Goal: Navigation & Orientation: Find specific page/section

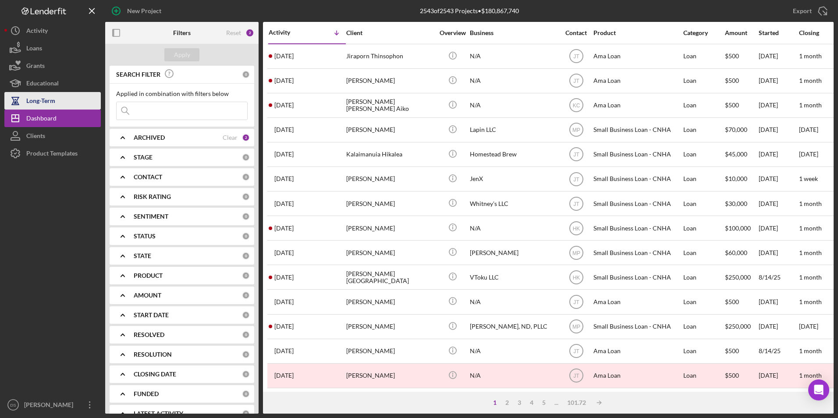
click at [58, 100] on button "Long-Term" at bounding box center [52, 101] width 96 height 18
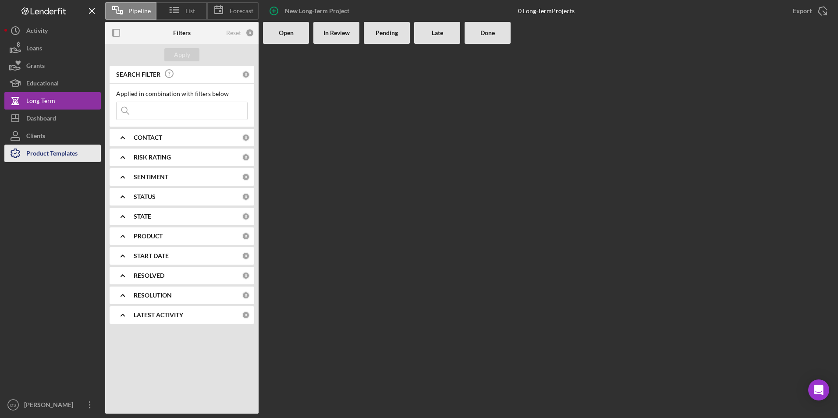
click at [44, 154] on div "Product Templates" at bounding box center [51, 155] width 51 height 20
